Goal: Navigation & Orientation: Find specific page/section

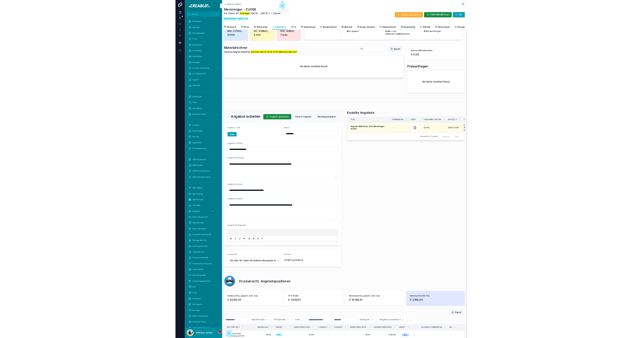
scroll to position [0, 568]
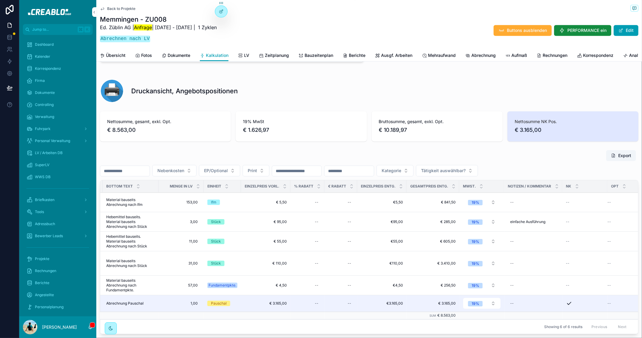
type input "**********"
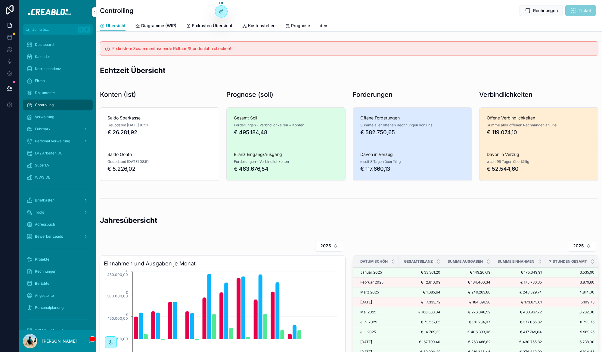
scroll to position [122, 0]
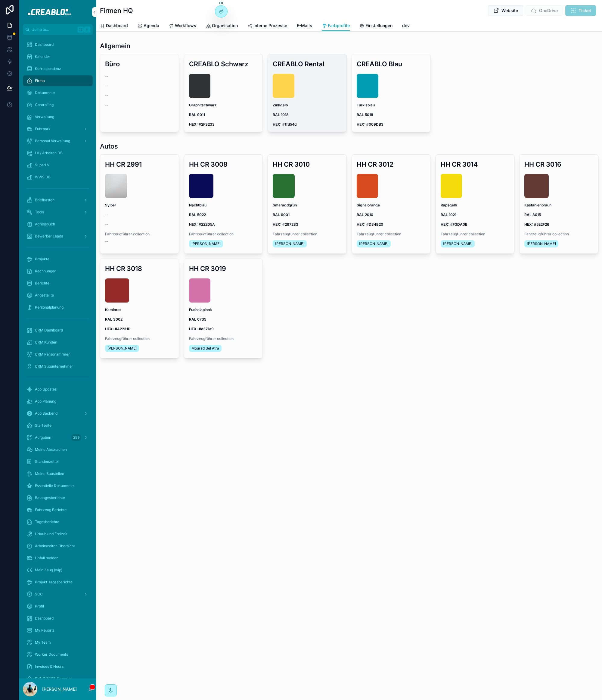
click at [293, 122] on strong "HEX: #ffd54d" at bounding box center [285, 124] width 24 height 5
copy strong "ffd54d"
click at [52, 45] on span "Dashboard" at bounding box center [44, 44] width 19 height 5
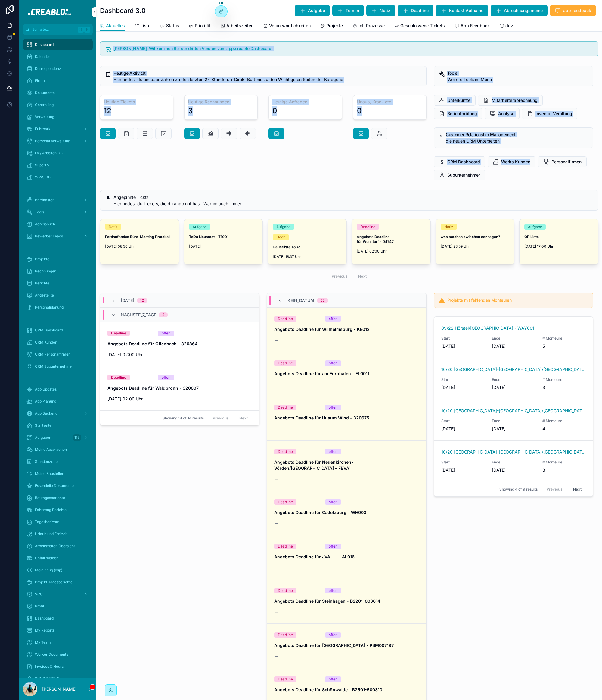
drag, startPoint x: 456, startPoint y: 167, endPoint x: 114, endPoint y: 45, distance: 363.5
click at [114, 45] on div "Moin Hannes! Willkommen Bei der dritten Version vom app.creablo Dashboard! Heut…" at bounding box center [349, 507] width 506 height 936
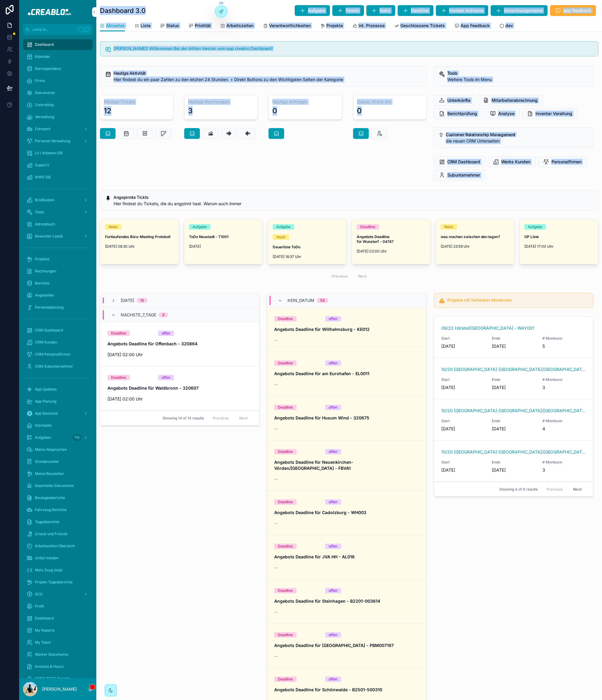
drag, startPoint x: 100, startPoint y: 11, endPoint x: 532, endPoint y: 189, distance: 467.3
click at [529, 188] on div "Dashboard 3.0 Aufgabe Termin Notiz Deadline Kontakt Aufname Abrechnungsmemo app…" at bounding box center [349, 506] width 506 height 1013
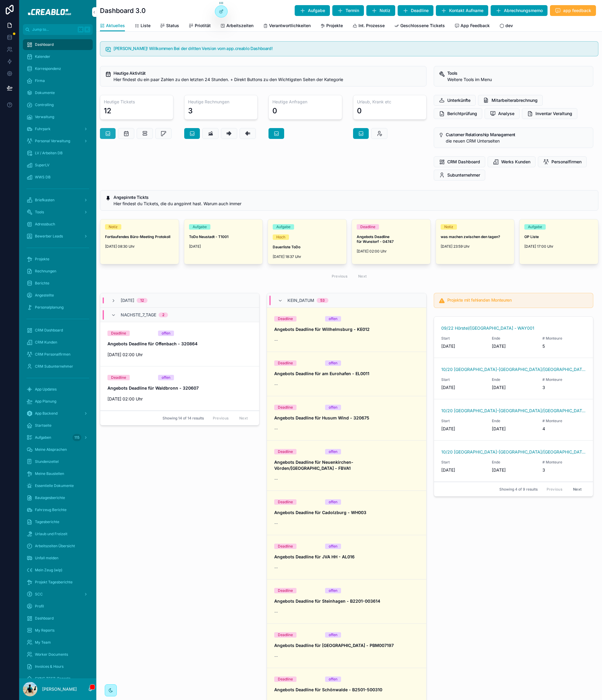
drag, startPoint x: 533, startPoint y: 189, endPoint x: 111, endPoint y: 136, distance: 425.9
click at [534, 189] on div "Angepinnte Tickts Hier findest du Tickets, die du angpinnt hast. Warum auch imm…" at bounding box center [349, 200] width 506 height 25
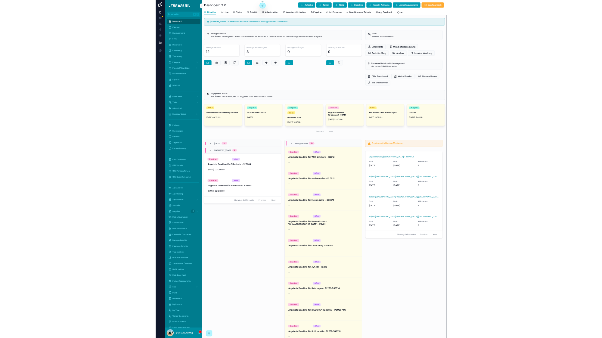
scroll to position [9, 0]
